Goal: Navigation & Orientation: Go to known website

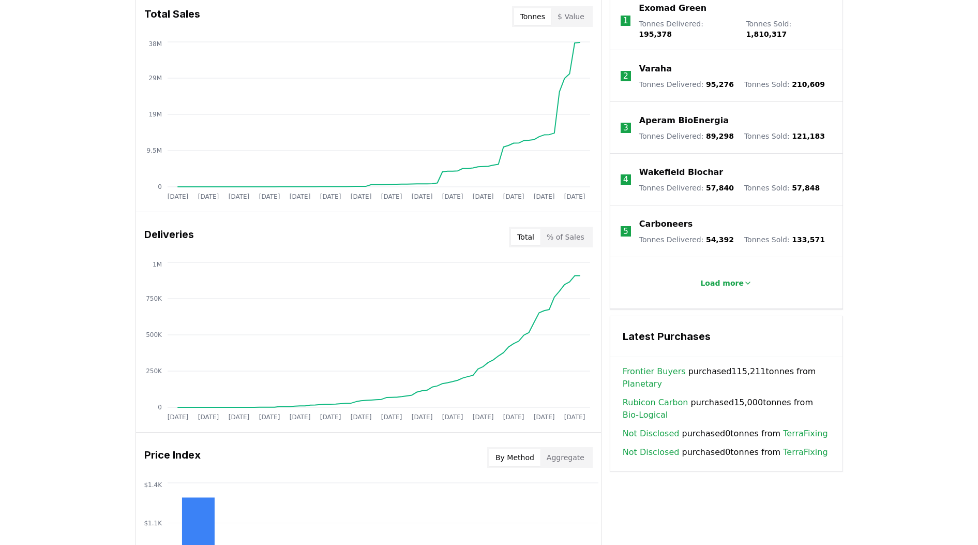
scroll to position [452, 0]
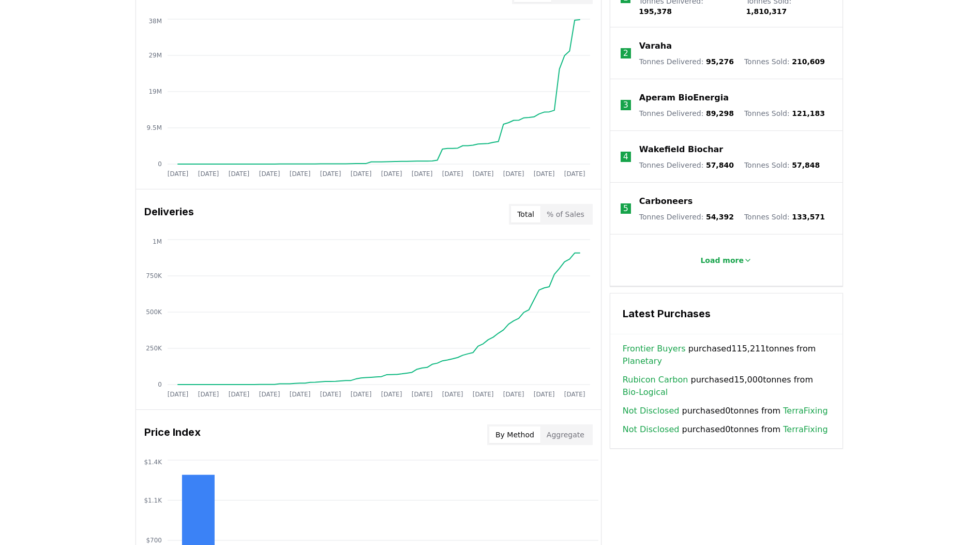
click at [637, 355] on link "Planetary" at bounding box center [642, 361] width 39 height 12
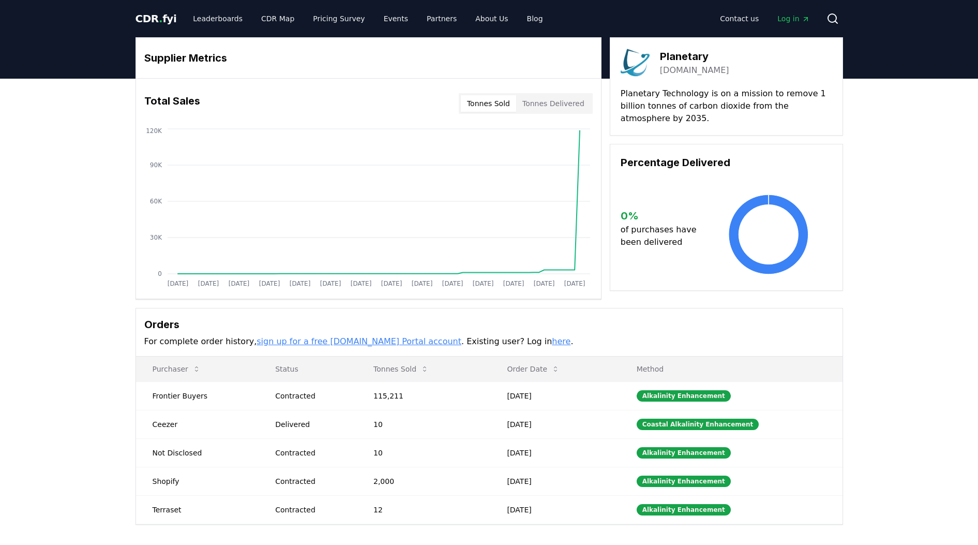
click at [675, 73] on link "[DOMAIN_NAME]" at bounding box center [694, 70] width 69 height 12
